Goal: Information Seeking & Learning: Check status

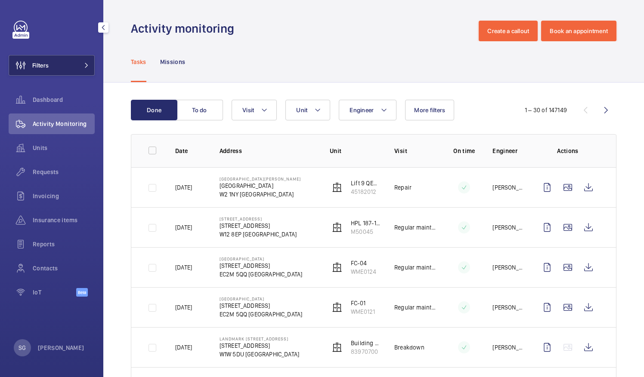
click at [55, 64] on button "Filters" at bounding box center [52, 65] width 86 height 21
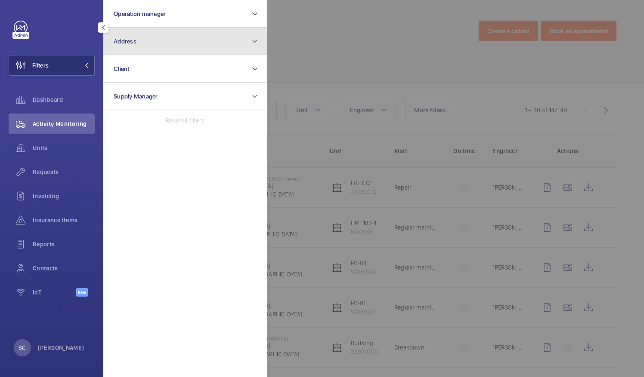
click at [145, 53] on button "Address" at bounding box center [185, 42] width 164 height 28
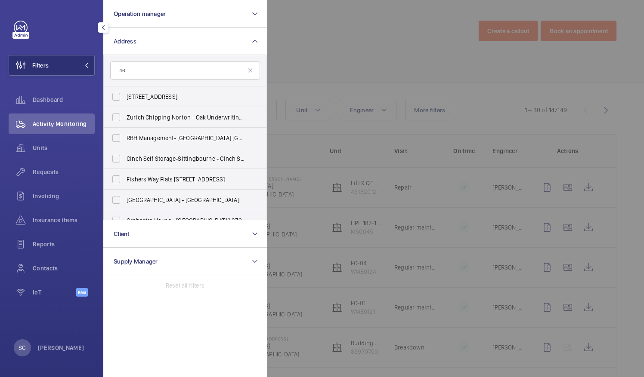
type input "46"
click at [302, 33] on div at bounding box center [589, 188] width 644 height 377
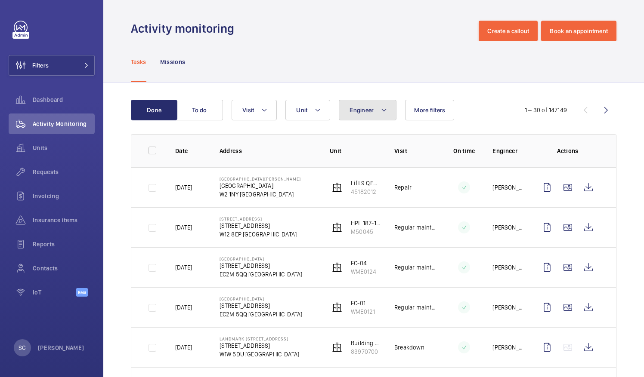
click at [348, 116] on button "Engineer" at bounding box center [368, 110] width 58 height 21
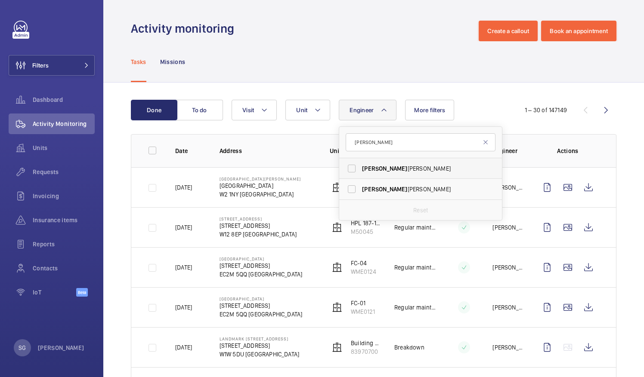
type input "[PERSON_NAME]"
click at [347, 168] on label "[PERSON_NAME]" at bounding box center [414, 168] width 150 height 21
click at [347, 168] on input "[PERSON_NAME]" at bounding box center [351, 168] width 17 height 17
checkbox input "true"
click at [317, 44] on div "Tasks Missions" at bounding box center [373, 61] width 485 height 41
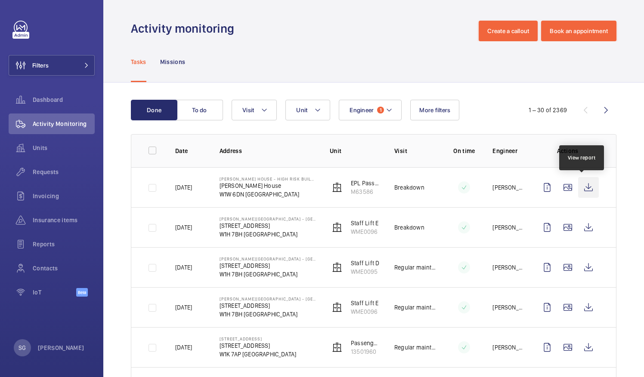
click at [582, 189] on wm-front-icon-button at bounding box center [588, 187] width 21 height 21
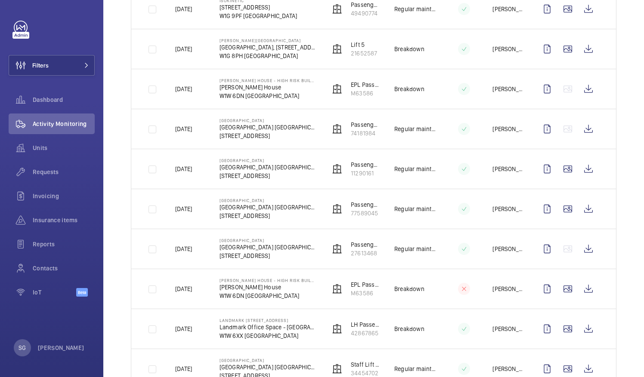
scroll to position [1007, 0]
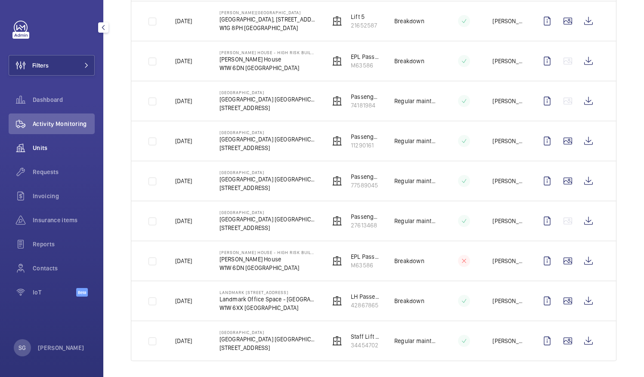
click at [53, 150] on span "Units" at bounding box center [64, 148] width 62 height 9
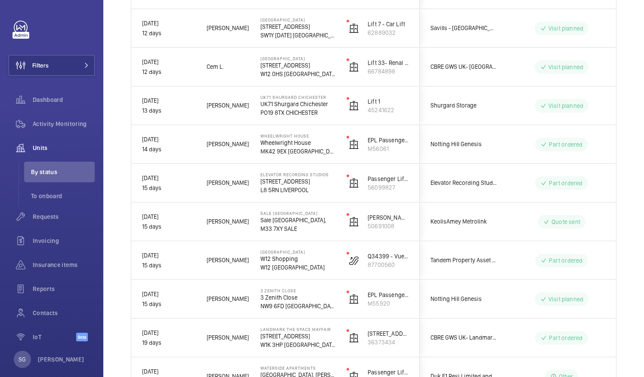
scroll to position [1620, 0]
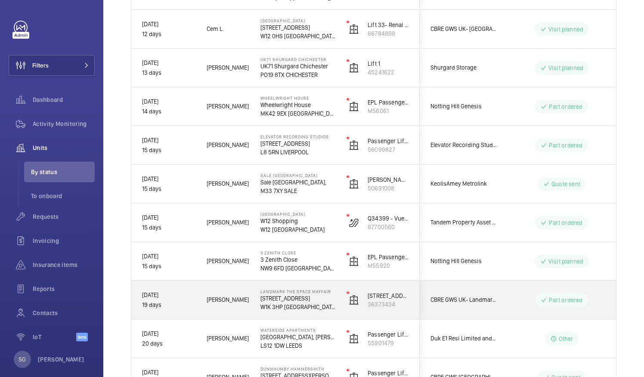
click at [293, 291] on p "Landmark The Space Mayfair" at bounding box center [297, 291] width 75 height 5
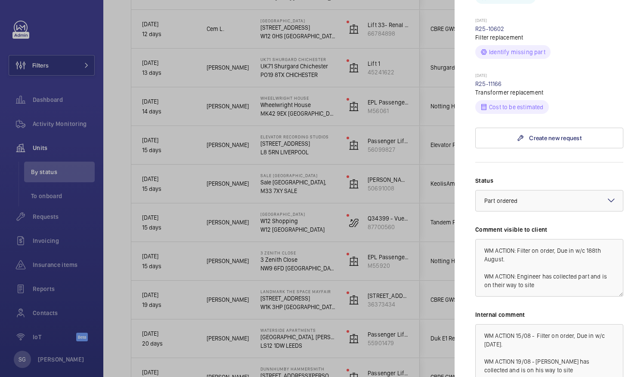
scroll to position [581, 0]
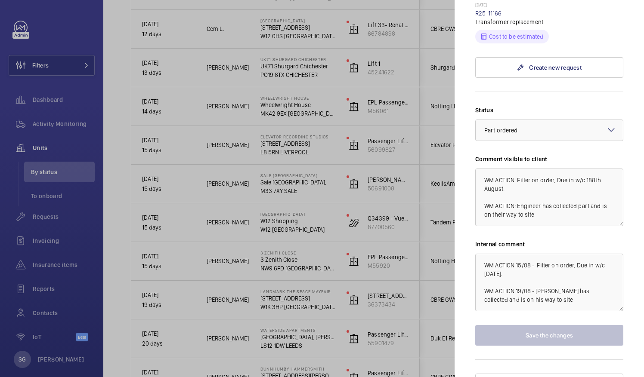
click at [60, 68] on div at bounding box center [322, 188] width 644 height 377
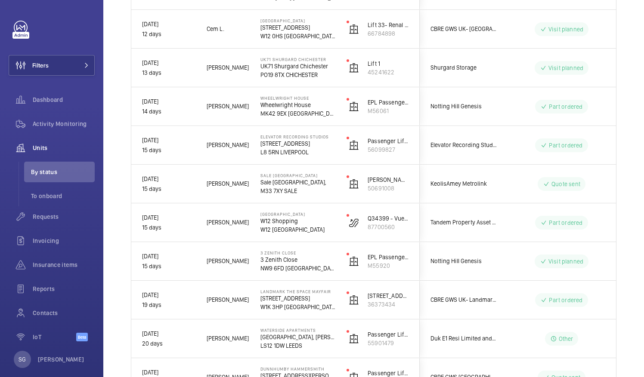
scroll to position [0, 0]
click at [71, 219] on span "Requests" at bounding box center [64, 217] width 62 height 9
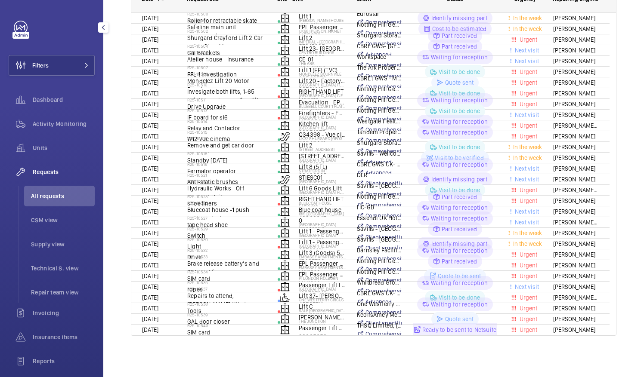
click at [71, 219] on span "CSM view" at bounding box center [63, 220] width 64 height 9
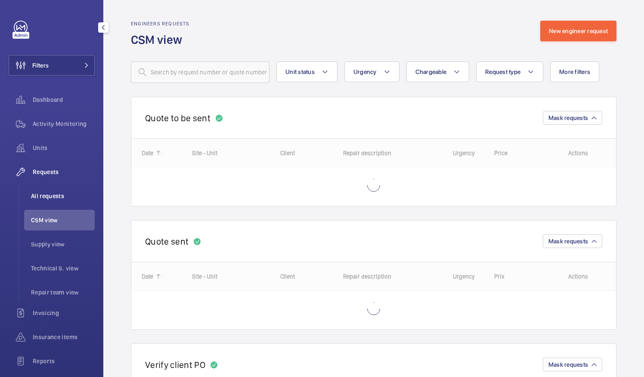
click at [56, 189] on li "All requests" at bounding box center [59, 196] width 71 height 21
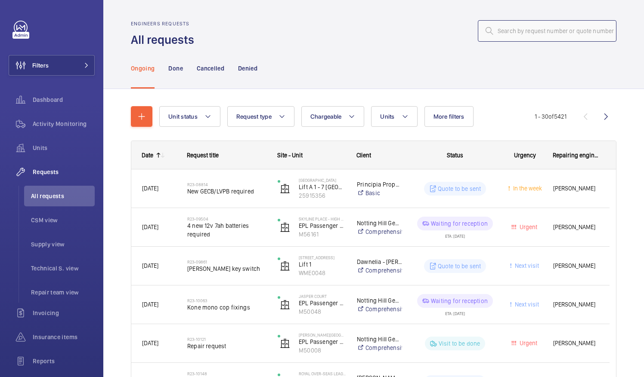
click at [526, 33] on input "text" at bounding box center [547, 31] width 139 height 22
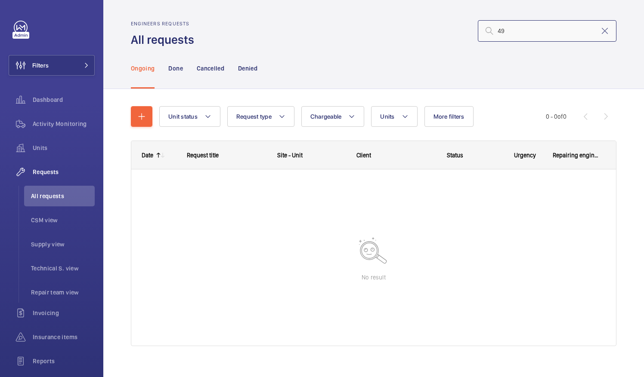
type input "4"
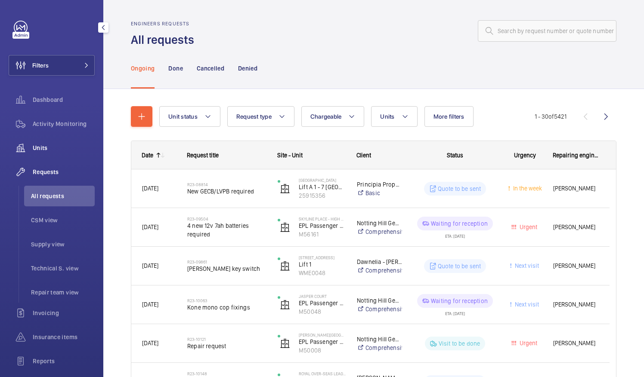
click at [65, 144] on span "Units" at bounding box center [64, 148] width 62 height 9
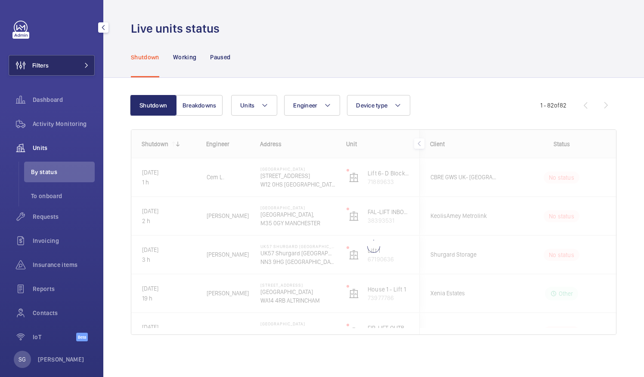
click at [67, 63] on button "Filters" at bounding box center [52, 65] width 86 height 21
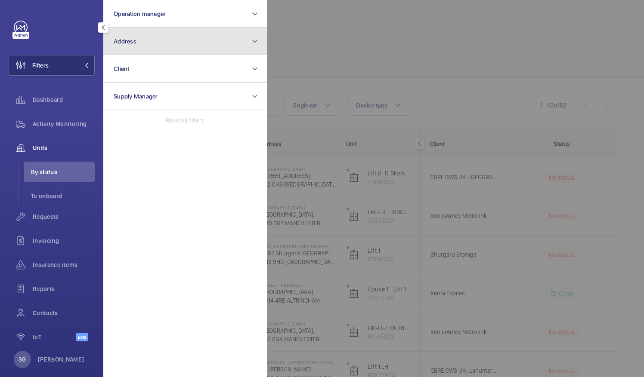
click at [178, 42] on button "Address" at bounding box center [185, 42] width 164 height 28
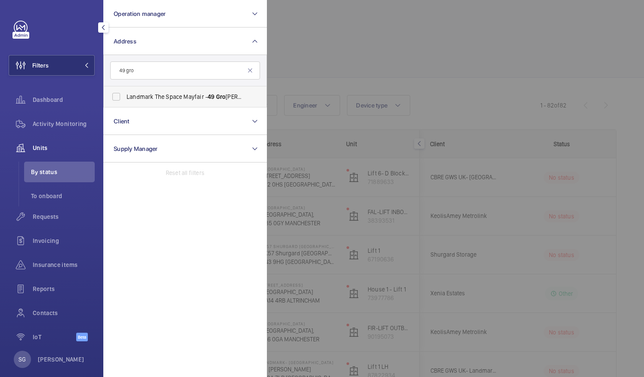
type input "49 gro"
click at [133, 89] on label "Landmark The Space Mayfair - [STREET_ADDRESS]" at bounding box center [179, 96] width 150 height 21
click at [125, 89] on input "Landmark The Space Mayfair - [STREET_ADDRESS]" at bounding box center [116, 96] width 17 height 17
checkbox input "true"
click at [409, 21] on div at bounding box center [589, 188] width 644 height 377
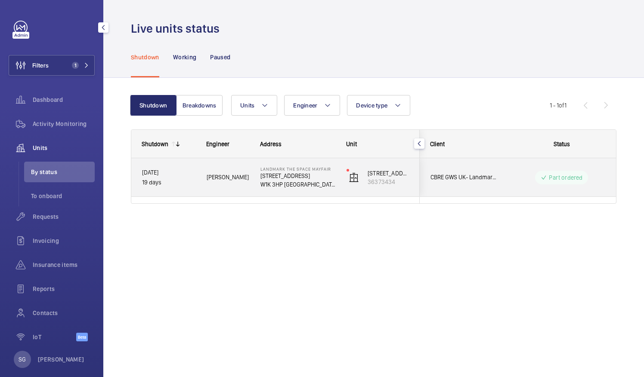
click at [343, 189] on div "[STREET_ADDRESS]" at bounding box center [377, 177] width 83 height 39
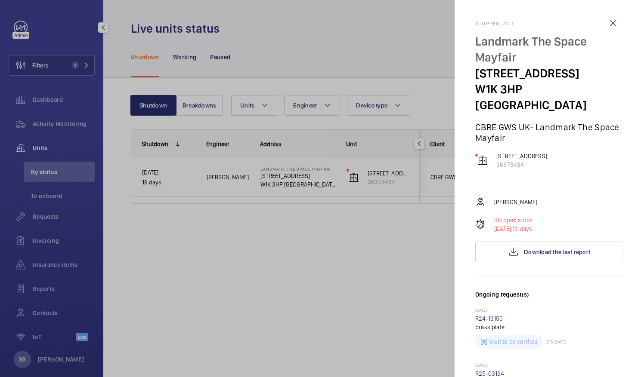
click at [360, 237] on div at bounding box center [322, 188] width 644 height 377
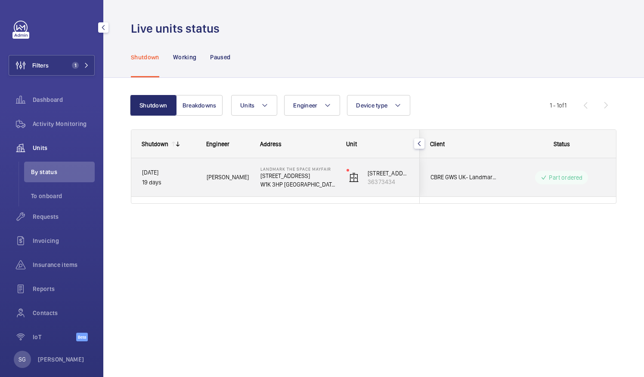
click at [457, 175] on span "CBRE GWS UK- Landmark The Space Mayfair" at bounding box center [463, 178] width 66 height 10
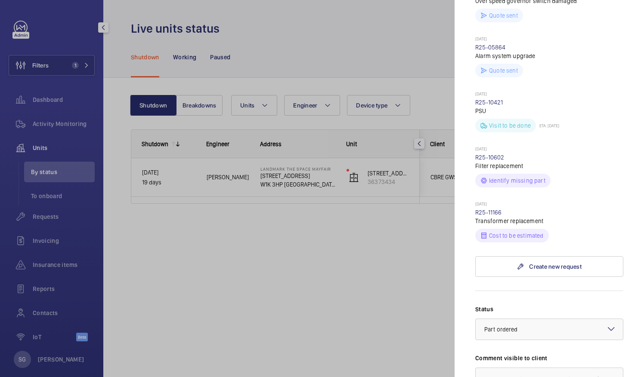
scroll to position [517, 0]
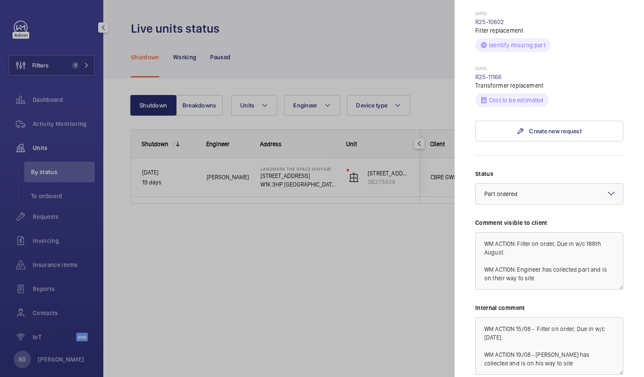
click at [213, 337] on div at bounding box center [322, 188] width 644 height 377
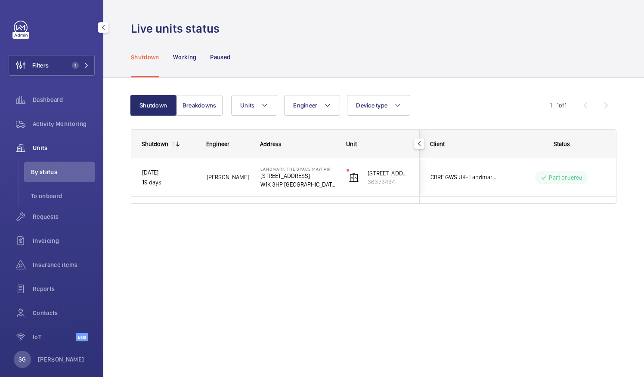
scroll to position [0, 0]
click at [50, 213] on span "Requests" at bounding box center [64, 217] width 62 height 9
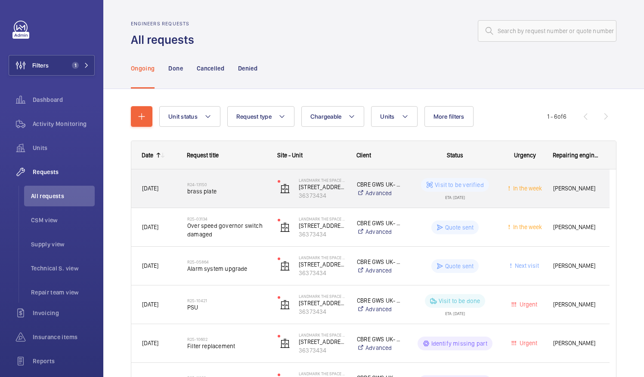
click at [216, 191] on span "brass plate" at bounding box center [226, 191] width 79 height 9
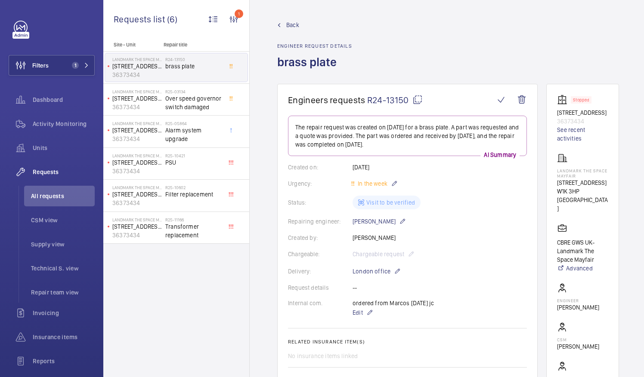
scroll to position [6, 0]
click at [71, 106] on div "Dashboard" at bounding box center [52, 100] width 86 height 21
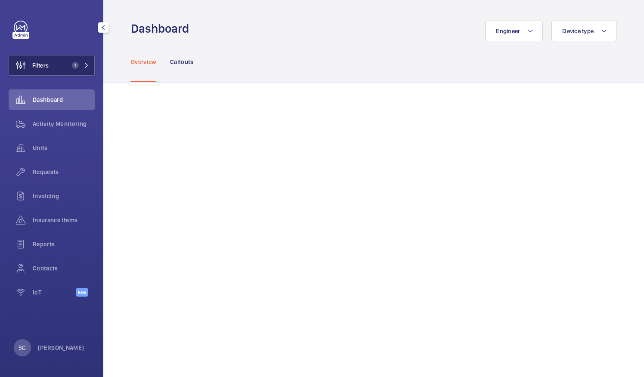
click at [87, 65] on mat-icon at bounding box center [86, 65] width 5 height 5
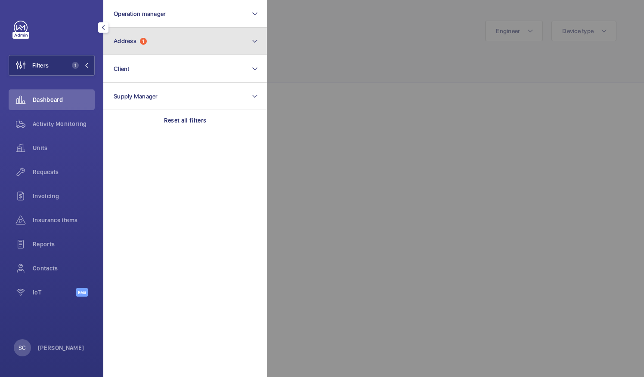
click at [159, 37] on button "Address 1" at bounding box center [185, 42] width 164 height 28
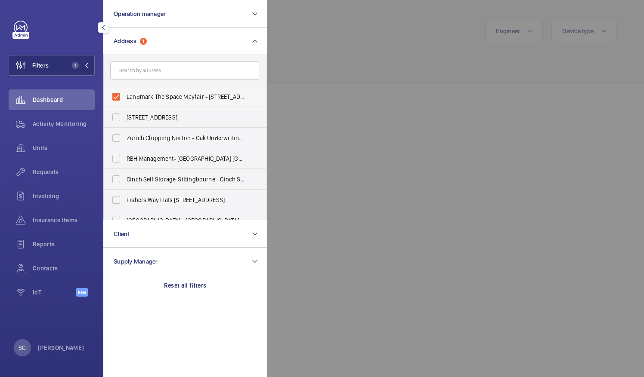
click at [118, 97] on label "Landmark The Space Mayfair - [STREET_ADDRESS]" at bounding box center [179, 96] width 150 height 21
click at [118, 97] on input "Landmark The Space Mayfair - [STREET_ADDRESS]" at bounding box center [116, 96] width 17 height 17
checkbox input "false"
click at [362, 69] on div at bounding box center [589, 188] width 644 height 377
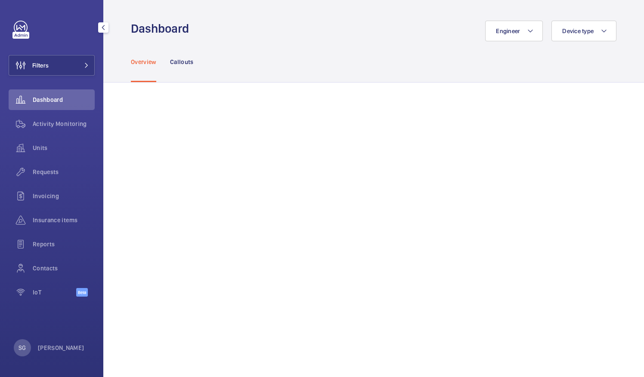
scroll to position [237, 0]
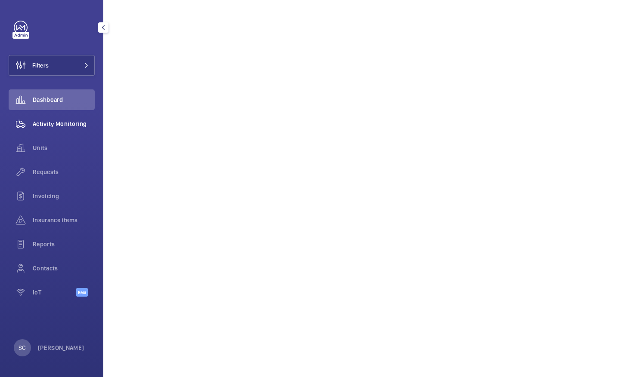
click at [45, 119] on div "Activity Monitoring" at bounding box center [52, 124] width 86 height 21
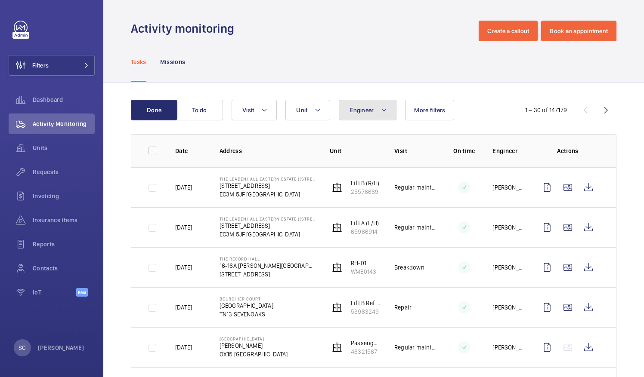
click at [355, 107] on span "Engineer" at bounding box center [361, 110] width 24 height 7
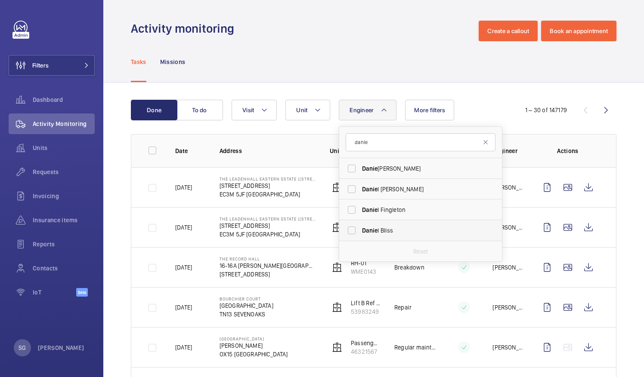
type input "danie"
click at [348, 231] on label "[PERSON_NAME]" at bounding box center [414, 230] width 150 height 21
click at [348, 231] on input "[PERSON_NAME]" at bounding box center [351, 230] width 17 height 17
checkbox input "true"
